Goal: Information Seeking & Learning: Learn about a topic

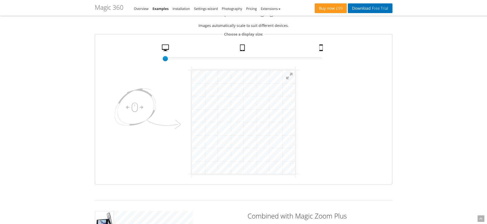
scroll to position [82, 0]
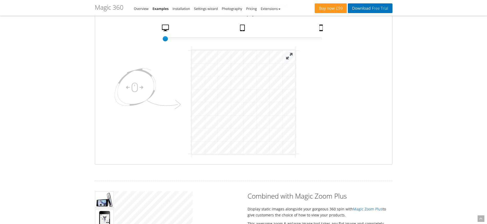
click at [290, 58] on button at bounding box center [289, 55] width 11 height 11
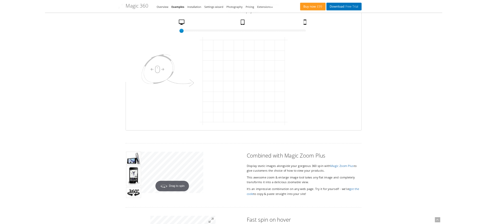
click at [148, 8] on button at bounding box center [140, 8] width 16 height 16
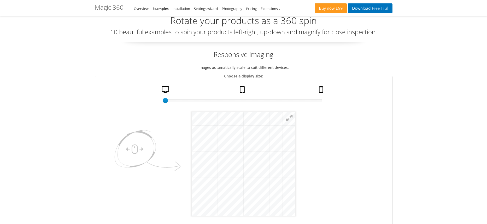
scroll to position [0, 0]
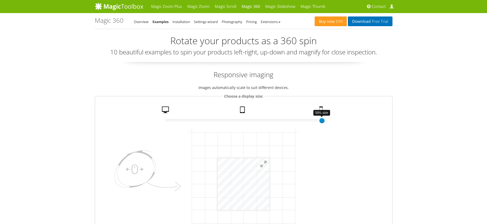
drag, startPoint x: 172, startPoint y: 121, endPoint x: 322, endPoint y: 125, distance: 149.8
click at [322, 125] on fieldset "Choose a display size: 50% size 100 Desktop Tablet Mobile" at bounding box center [244, 169] width 298 height 153
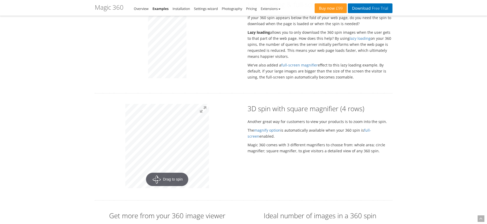
scroll to position [976, 0]
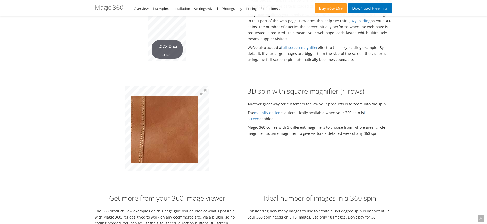
click at [165, 124] on img at bounding box center [172, 125] width 261 height 264
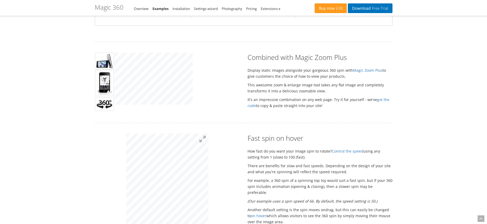
scroll to position [222, 0]
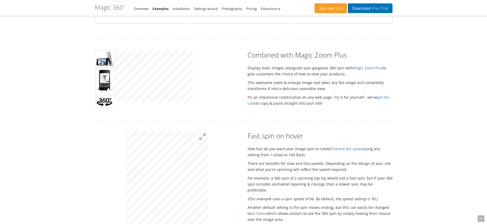
click at [110, 77] on img at bounding box center [104, 80] width 19 height 25
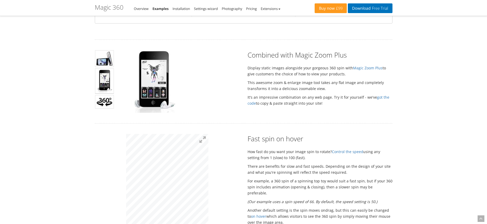
click at [104, 81] on img at bounding box center [104, 80] width 19 height 25
click at [103, 101] on img at bounding box center [104, 102] width 19 height 14
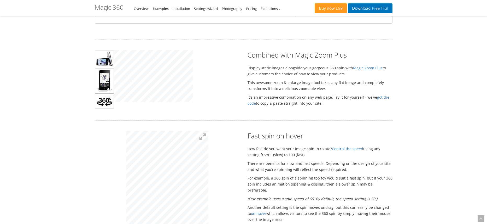
click at [107, 80] on img at bounding box center [104, 80] width 19 height 25
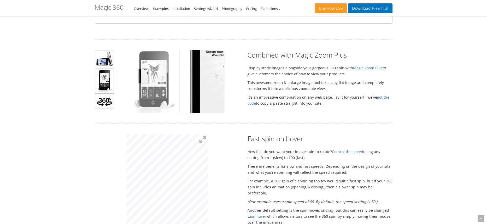
drag, startPoint x: 138, startPoint y: 74, endPoint x: 143, endPoint y: 76, distance: 5.5
click at [143, 76] on img at bounding box center [153, 81] width 44 height 62
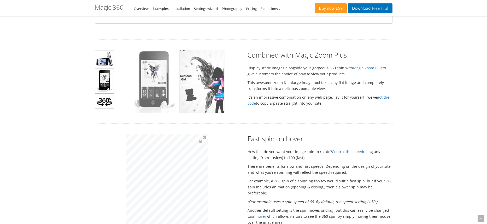
click at [150, 70] on img at bounding box center [153, 81] width 44 height 62
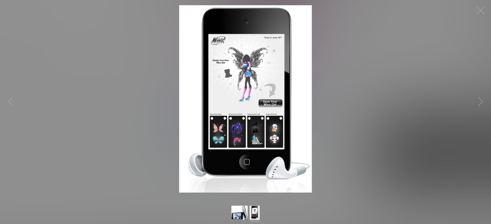
click at [345, 89] on figure "Click to expand" at bounding box center [245, 98] width 491 height 187
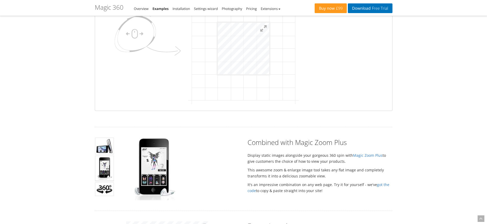
scroll to position [132, 0]
